Goal: Information Seeking & Learning: Learn about a topic

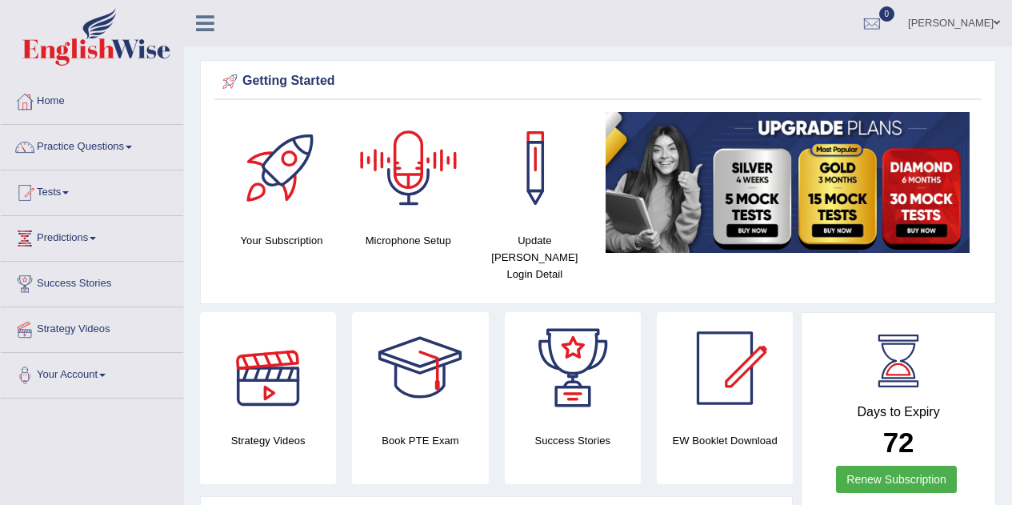
click at [258, 365] on div at bounding box center [268, 368] width 112 height 112
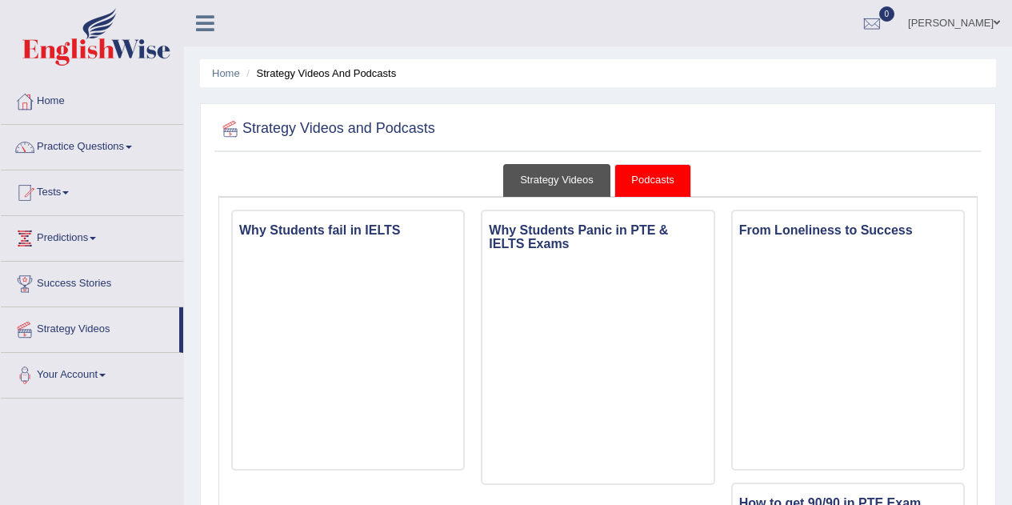
click at [560, 185] on link "Strategy Videos" at bounding box center [556, 180] width 107 height 33
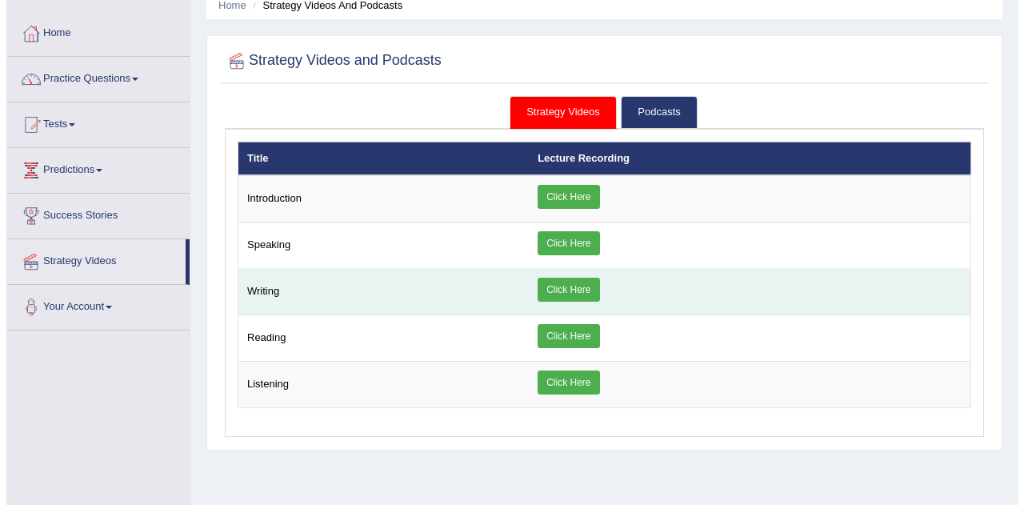
scroll to position [69, 0]
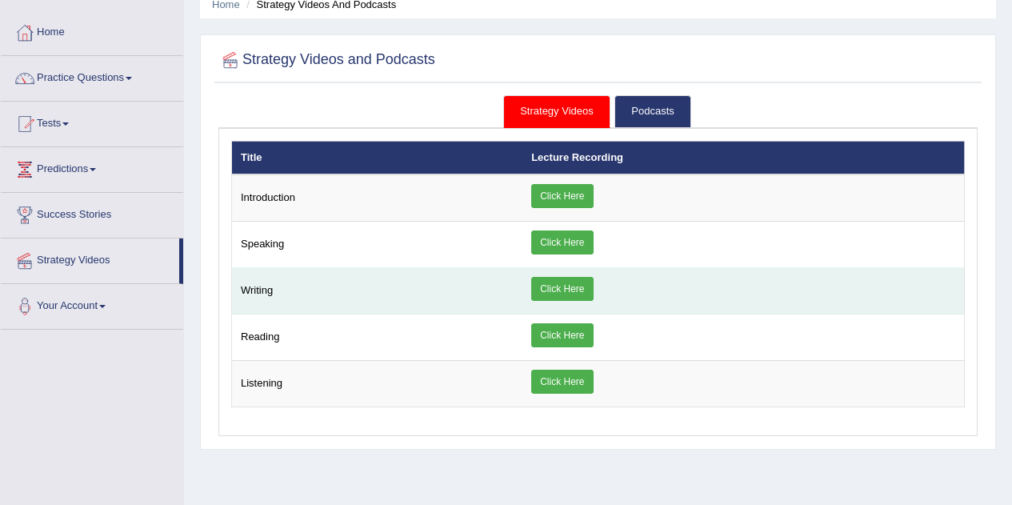
click at [545, 290] on link "Click Here" at bounding box center [562, 289] width 62 height 24
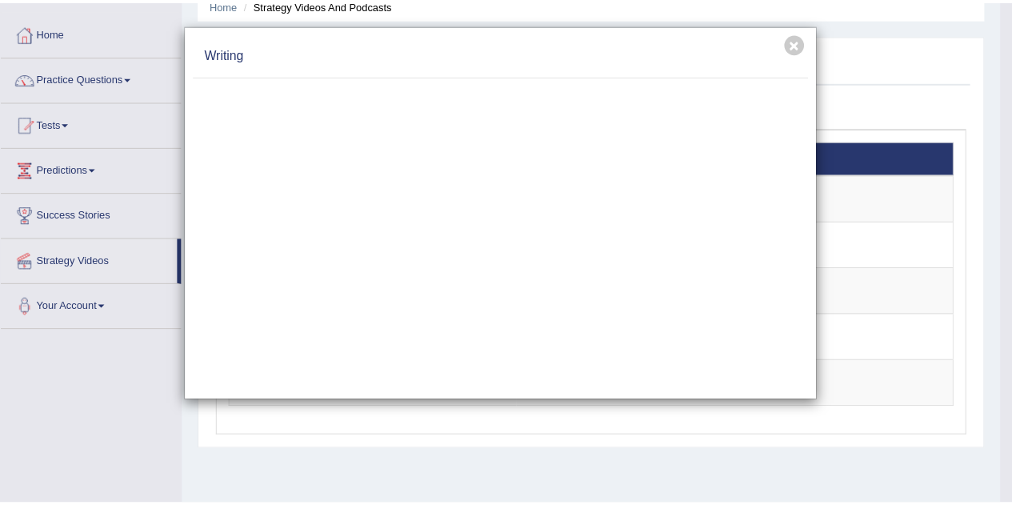
scroll to position [0, 0]
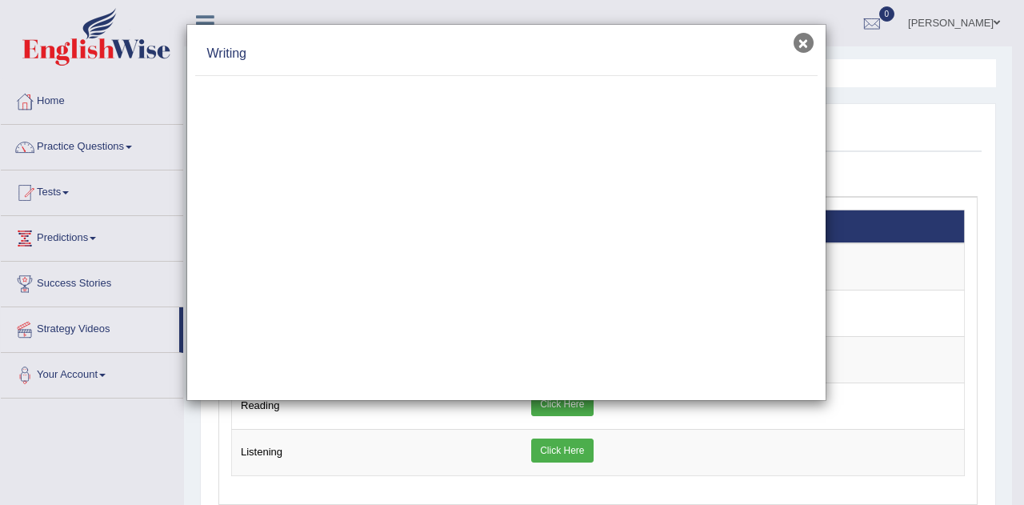
click at [801, 38] on button "×" at bounding box center [803, 43] width 20 height 20
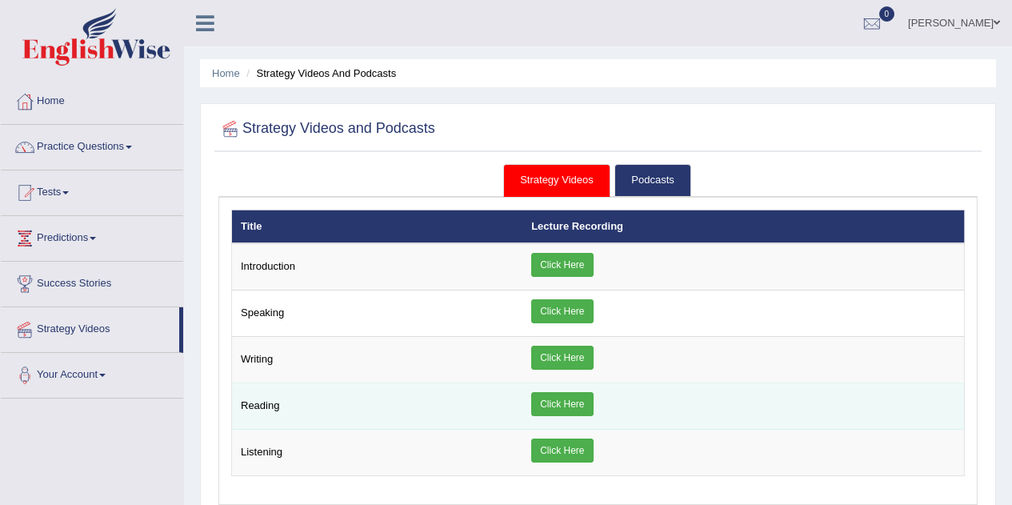
click at [285, 404] on td "Reading" at bounding box center [377, 406] width 291 height 46
click at [559, 405] on link "Click Here" at bounding box center [562, 404] width 62 height 24
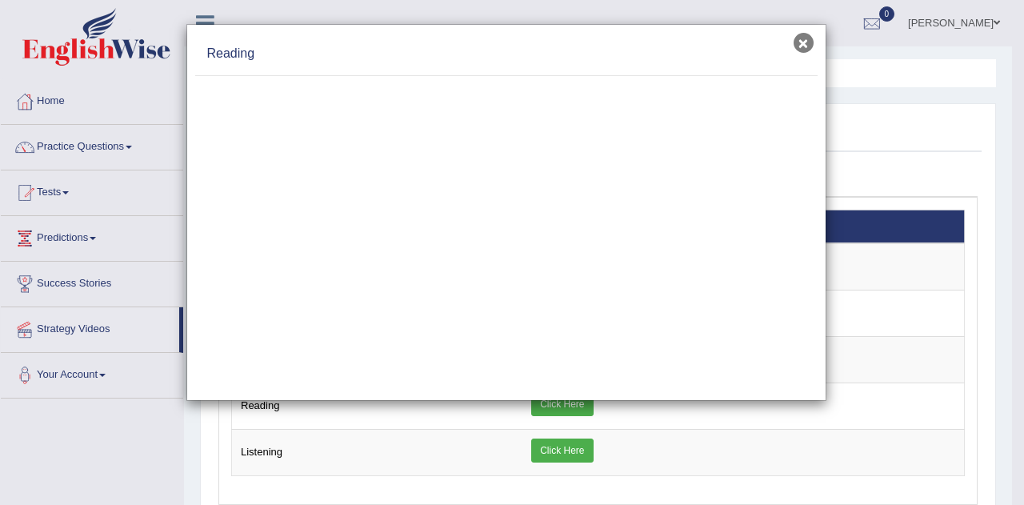
click at [797, 50] on button "×" at bounding box center [803, 43] width 20 height 20
